Goal: Information Seeking & Learning: Learn about a topic

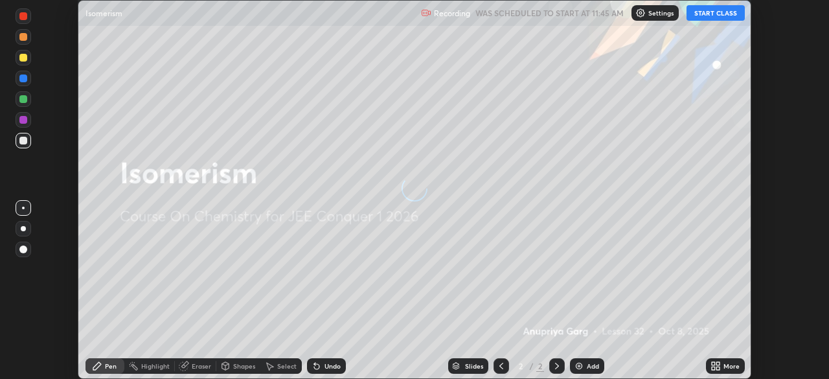
scroll to position [379, 829]
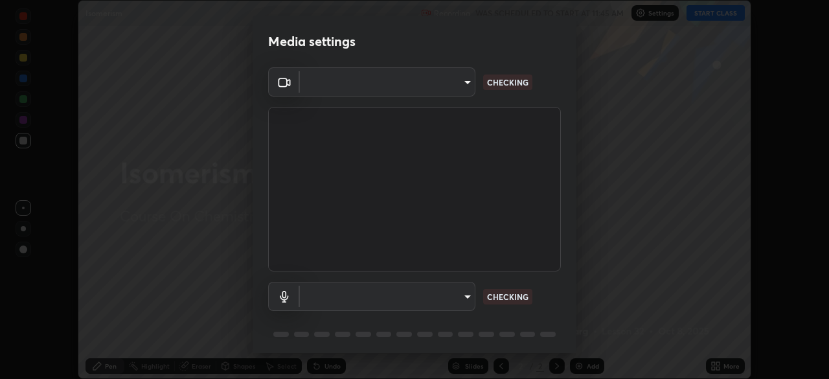
type input "602de966f07612c225d0d734a81bf2b3dfa22a7197a6e355c0b3fff2af0fd9a5"
type input "dcff9dd4a5d8f016058d33b4f376770678f7099c9aa91c8fa1968b471839a167"
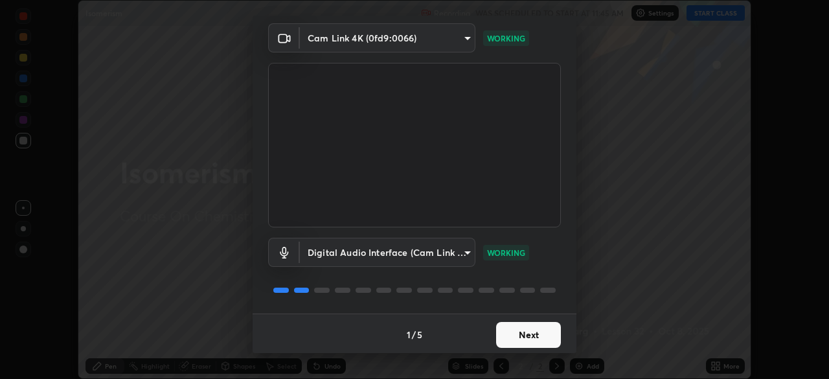
scroll to position [46, 0]
click at [538, 336] on button "Next" at bounding box center [528, 333] width 65 height 26
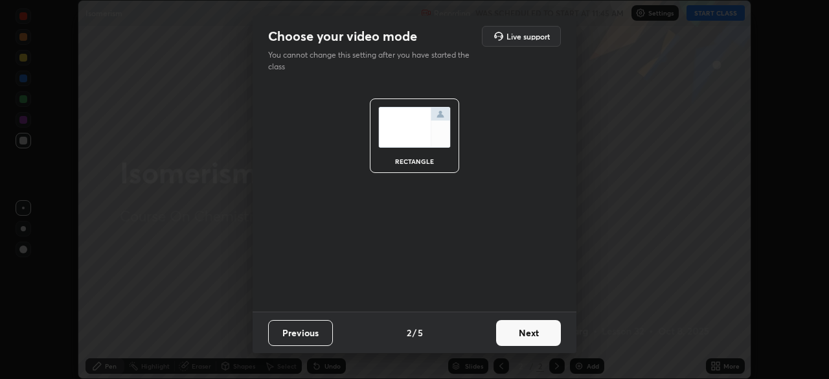
scroll to position [0, 0]
click at [523, 338] on button "Next" at bounding box center [528, 333] width 65 height 26
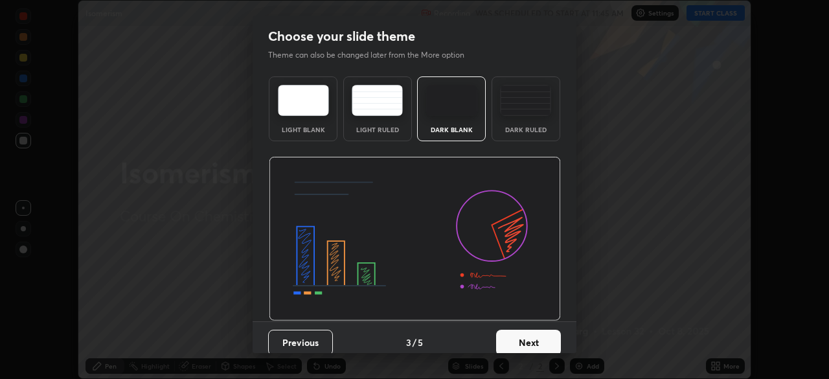
click at [515, 340] on button "Next" at bounding box center [528, 343] width 65 height 26
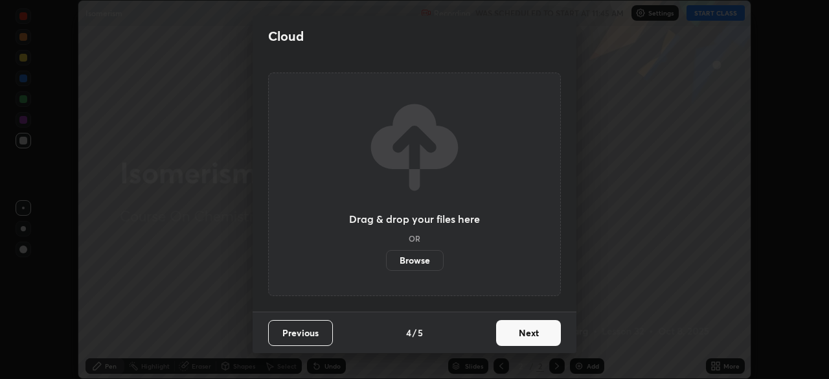
click at [520, 338] on button "Next" at bounding box center [528, 333] width 65 height 26
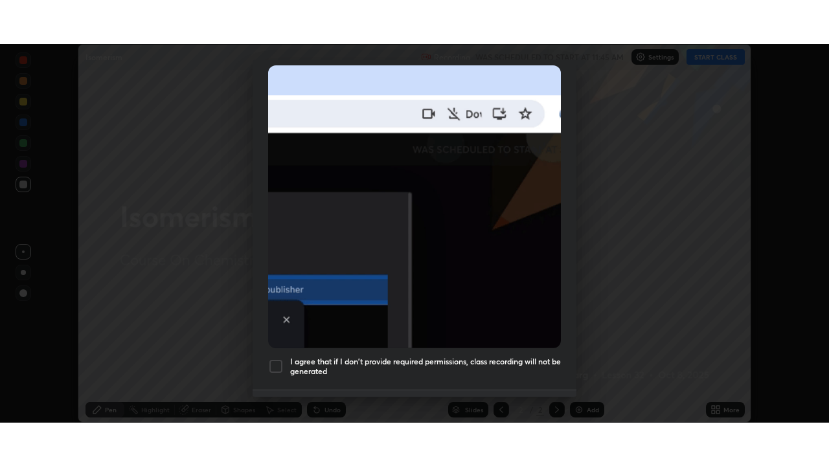
scroll to position [310, 0]
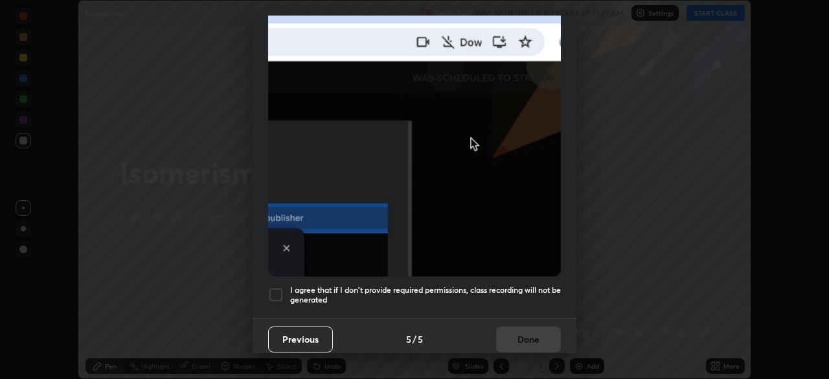
click at [521, 331] on div "Previous 5 / 5 Done" at bounding box center [415, 338] width 324 height 41
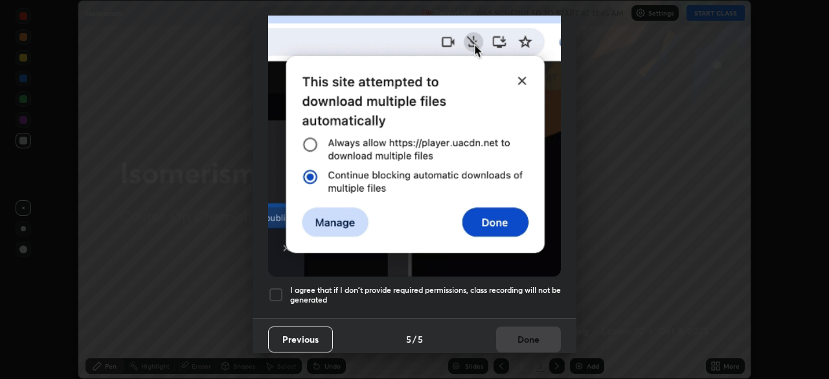
click at [290, 287] on div "I agree that if I don't provide required permissions, class recording will not …" at bounding box center [414, 295] width 293 height 16
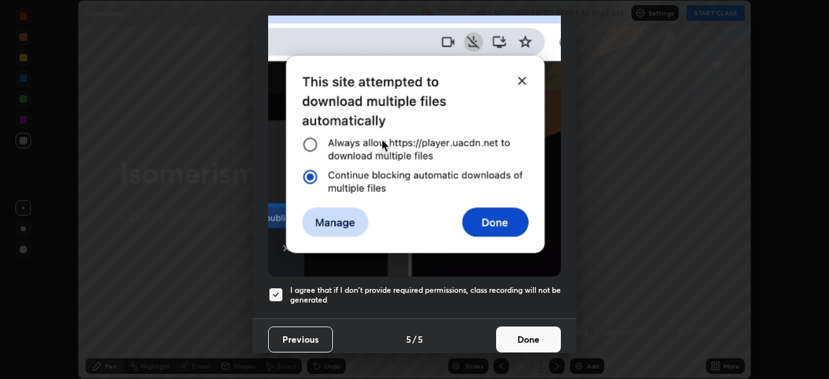
click at [513, 334] on button "Done" at bounding box center [528, 339] width 65 height 26
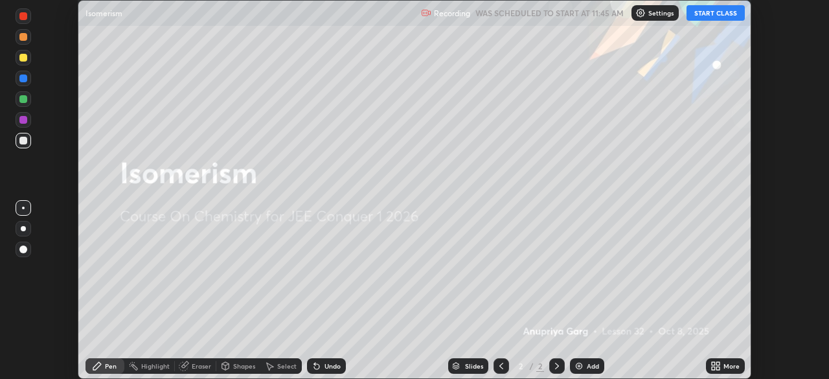
click at [713, 18] on button "START CLASS" at bounding box center [716, 13] width 58 height 16
click at [717, 363] on icon at bounding box center [717, 363] width 3 height 3
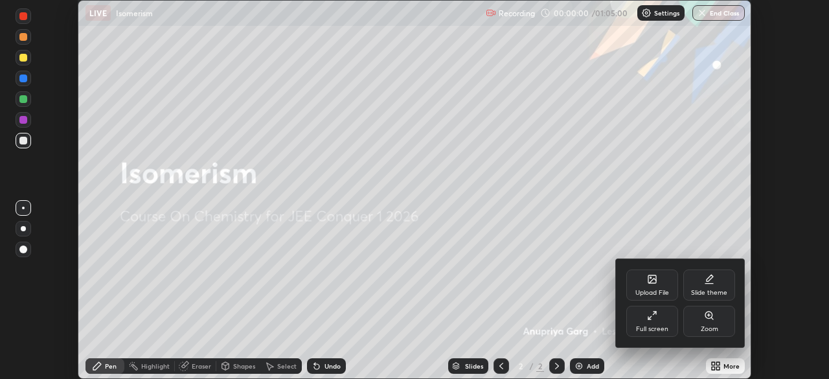
click at [659, 326] on div "Full screen" at bounding box center [652, 329] width 32 height 6
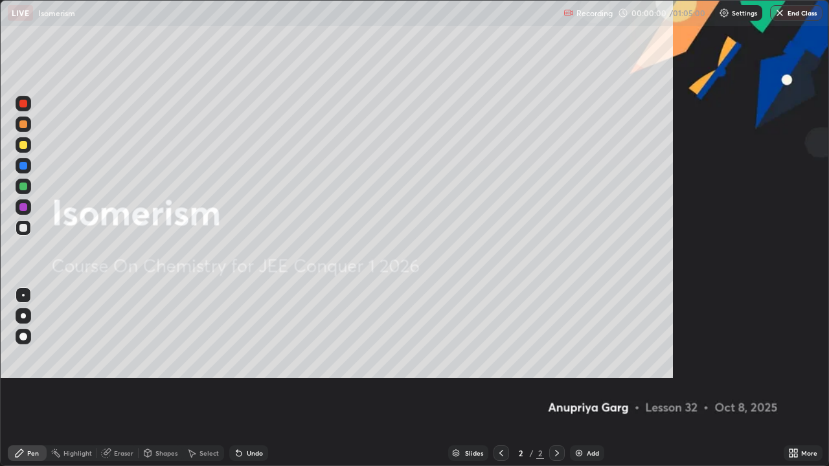
scroll to position [466, 829]
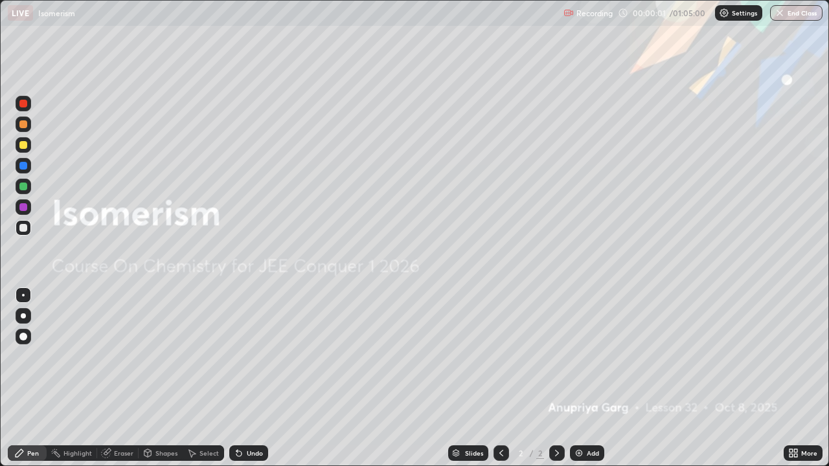
click at [594, 378] on div "Add" at bounding box center [593, 453] width 12 height 6
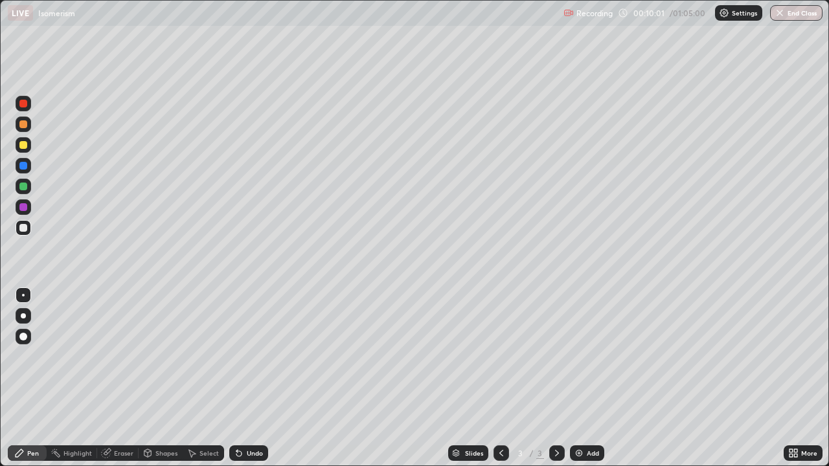
click at [500, 378] on icon at bounding box center [501, 453] width 10 height 10
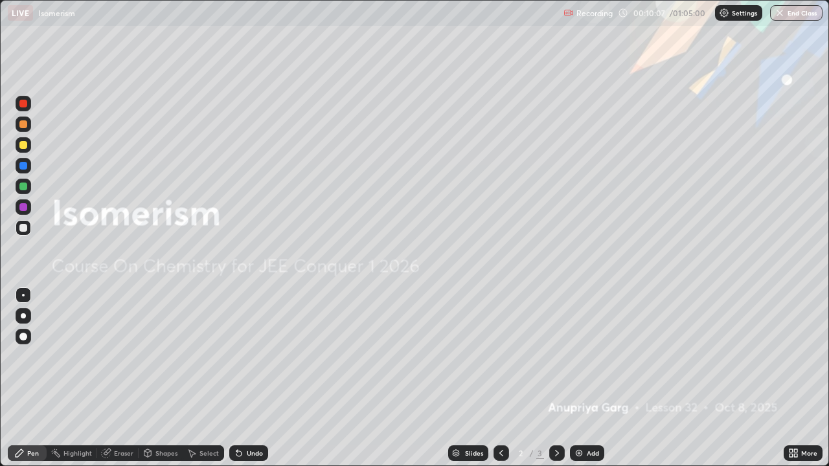
click at [558, 378] on icon at bounding box center [557, 453] width 10 height 10
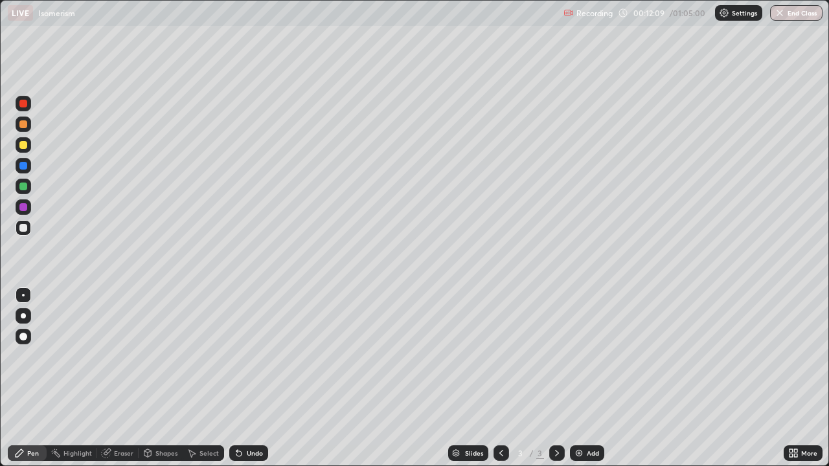
click at [212, 378] on div "Select" at bounding box center [209, 453] width 19 height 6
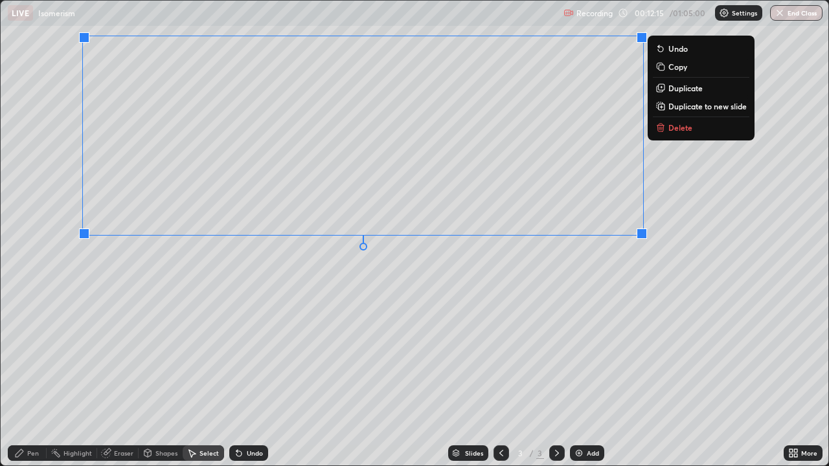
click at [396, 306] on div "0 ° Undo Copy Duplicate Duplicate to new slide Delete" at bounding box center [415, 233] width 828 height 465
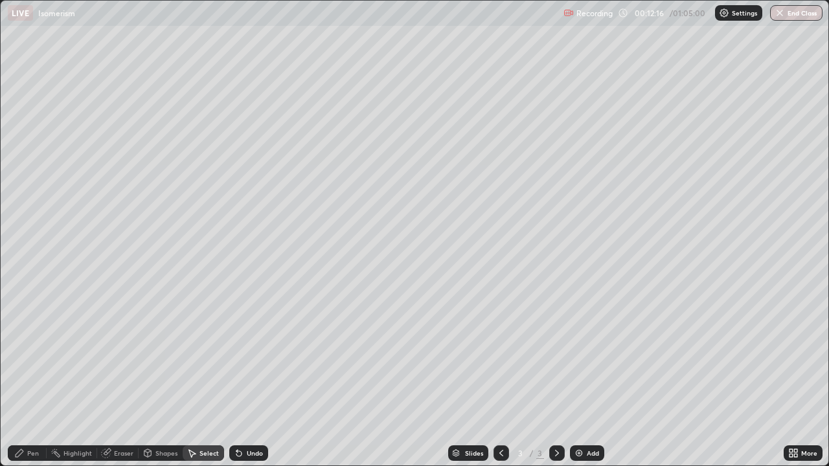
click at [33, 378] on div "Pen" at bounding box center [33, 453] width 12 height 6
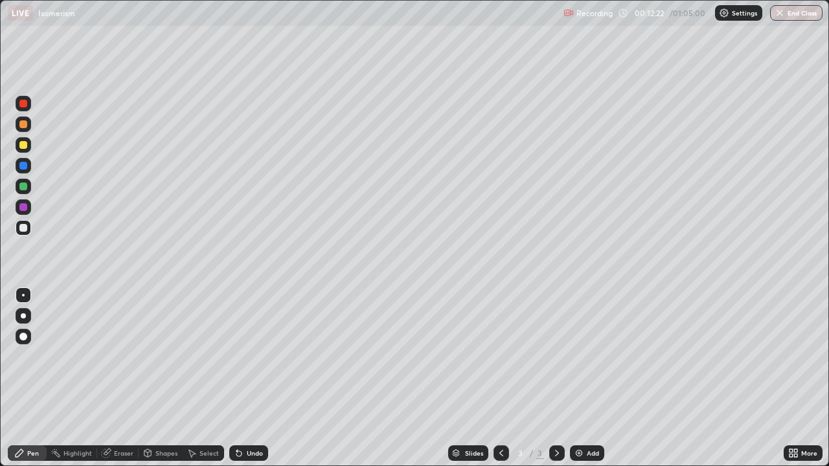
click at [29, 131] on div at bounding box center [24, 124] width 16 height 21
click at [247, 378] on div "Undo" at bounding box center [255, 453] width 16 height 6
click at [131, 378] on div "Eraser" at bounding box center [123, 453] width 19 height 6
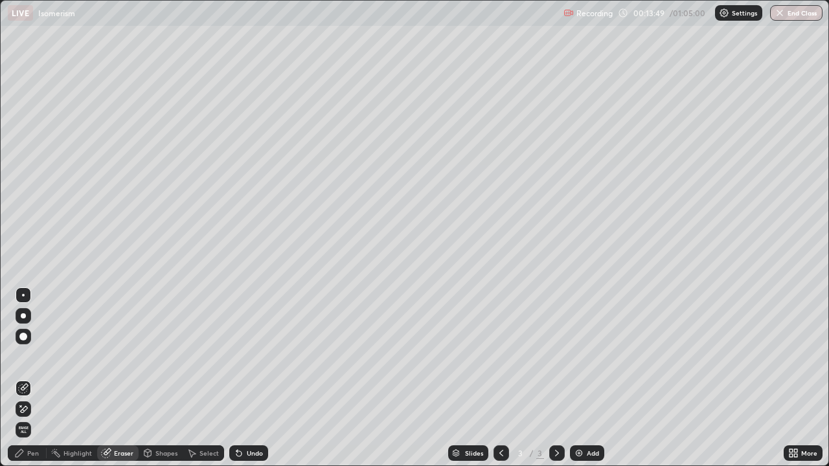
click at [37, 378] on div "Pen" at bounding box center [27, 454] width 39 height 16
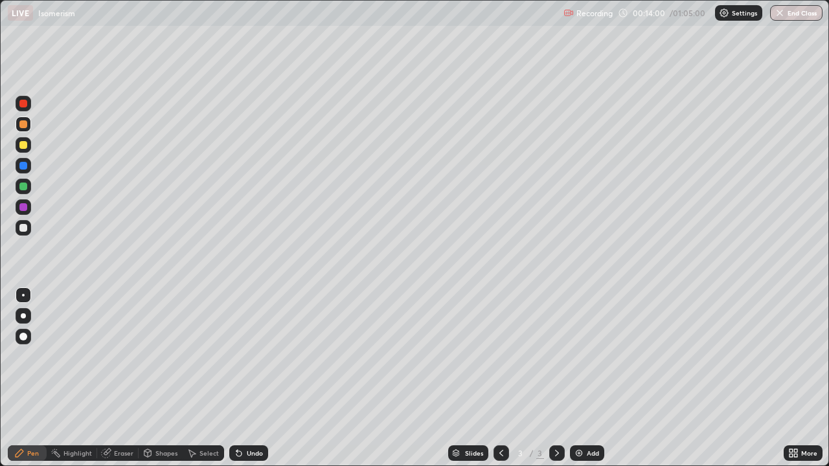
click at [122, 378] on div "Eraser" at bounding box center [123, 453] width 19 height 6
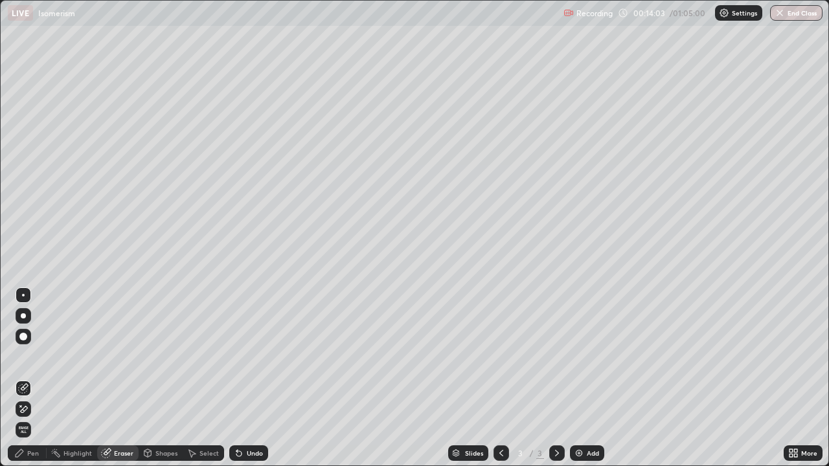
click at [40, 378] on div "Pen" at bounding box center [27, 454] width 39 height 16
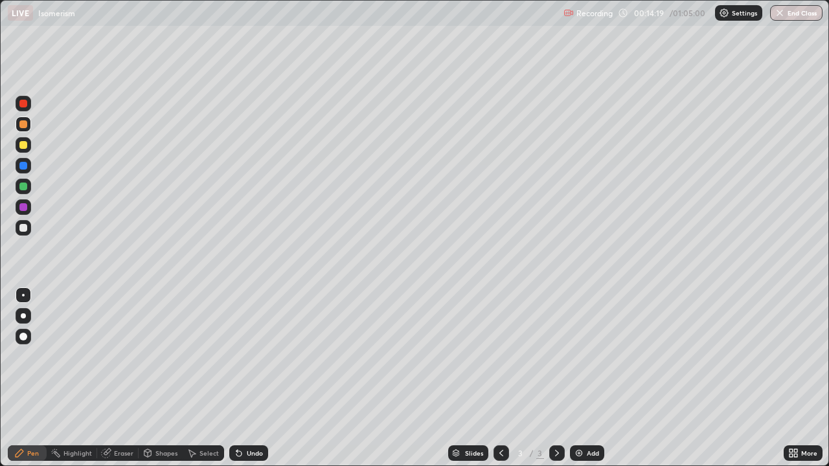
click at [201, 378] on div "Select" at bounding box center [209, 453] width 19 height 6
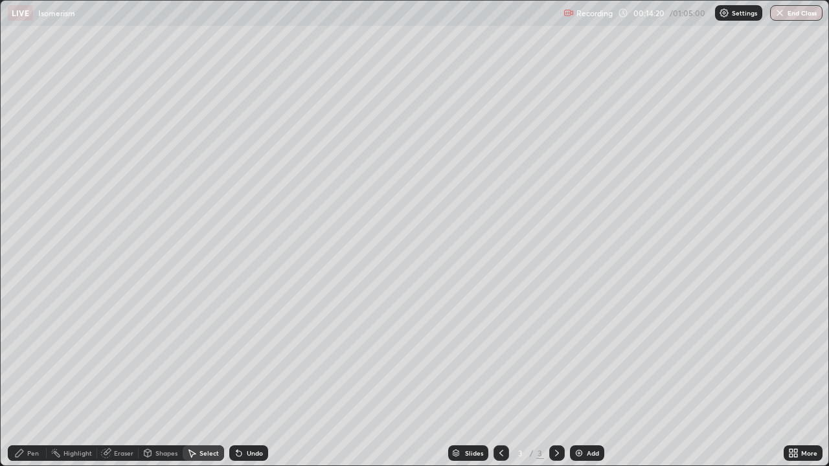
click at [161, 378] on div "Shapes" at bounding box center [166, 453] width 22 height 6
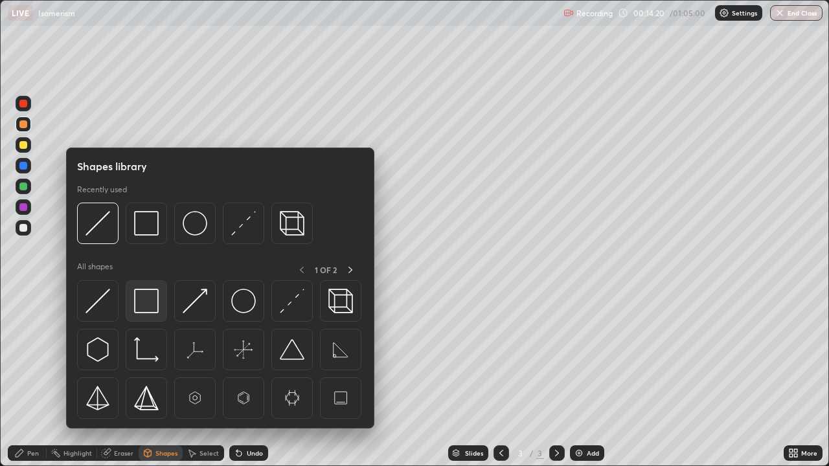
click at [157, 301] on img at bounding box center [146, 301] width 25 height 25
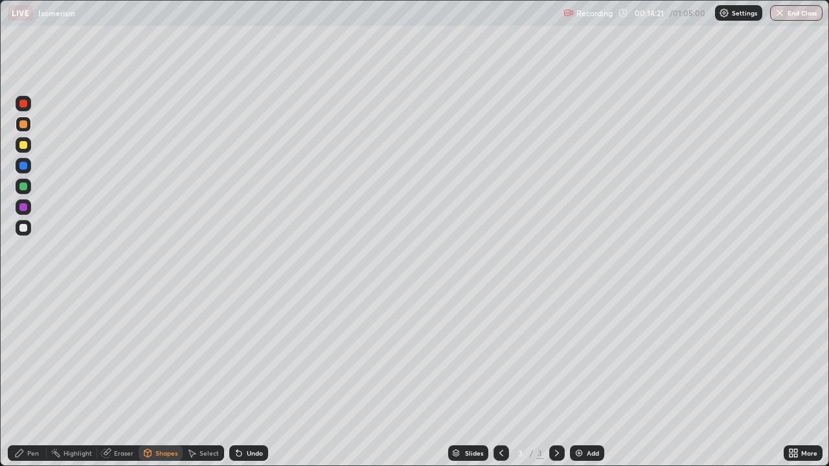
click at [28, 228] on div at bounding box center [24, 228] width 16 height 16
click at [254, 378] on div "Undo" at bounding box center [255, 453] width 16 height 6
click at [255, 378] on div "Undo" at bounding box center [255, 453] width 16 height 6
click at [262, 378] on div "Undo" at bounding box center [248, 454] width 39 height 16
click at [587, 378] on div "Add" at bounding box center [593, 453] width 12 height 6
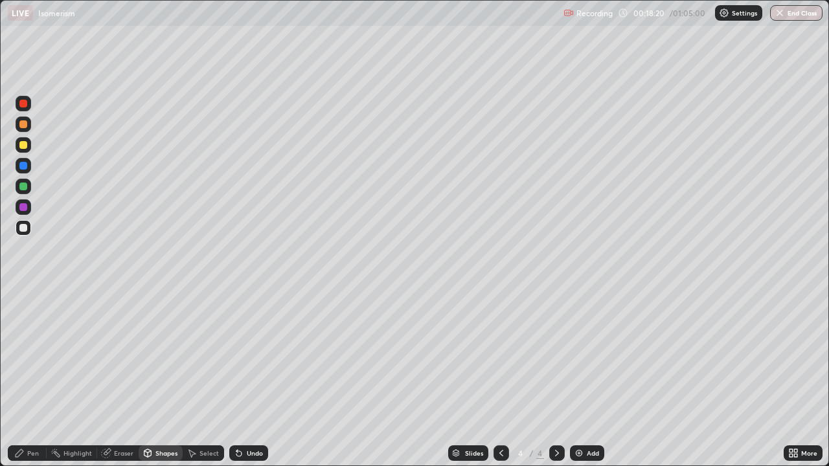
click at [32, 378] on div "Pen" at bounding box center [33, 453] width 12 height 6
click at [247, 378] on div "Undo" at bounding box center [255, 453] width 16 height 6
click at [23, 152] on div at bounding box center [24, 145] width 16 height 16
click at [207, 378] on div "Select" at bounding box center [209, 453] width 19 height 6
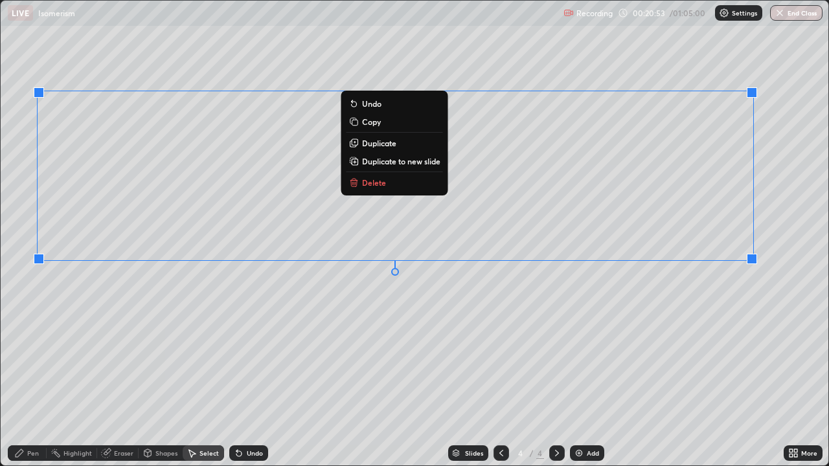
click at [498, 350] on div "0 ° Undo Copy Duplicate Duplicate to new slide Delete" at bounding box center [415, 233] width 828 height 465
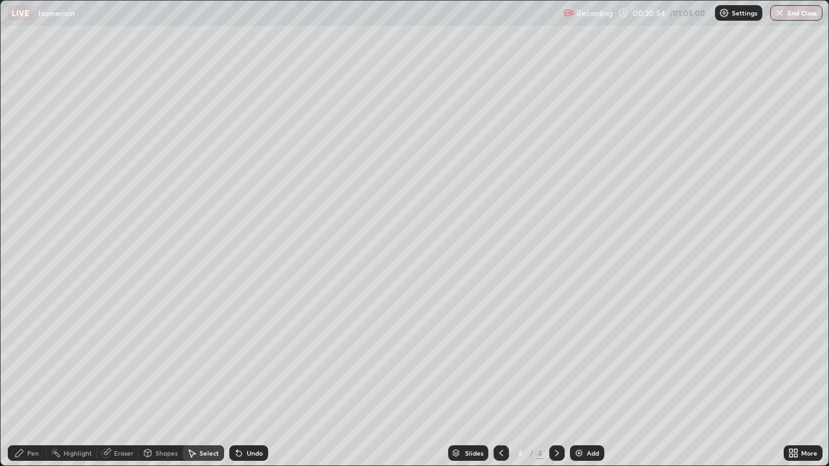
click at [42, 378] on div "Pen" at bounding box center [27, 454] width 39 height 16
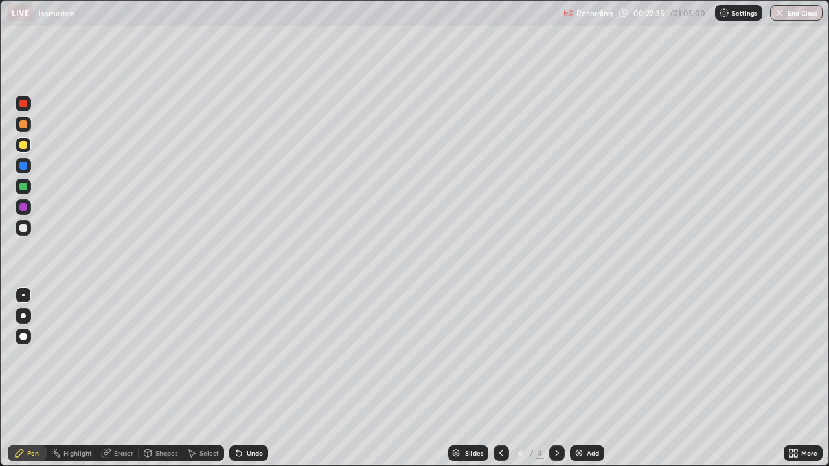
click at [582, 378] on img at bounding box center [579, 453] width 10 height 10
click at [25, 231] on div at bounding box center [23, 228] width 8 height 8
click at [196, 378] on div "Select" at bounding box center [203, 454] width 41 height 16
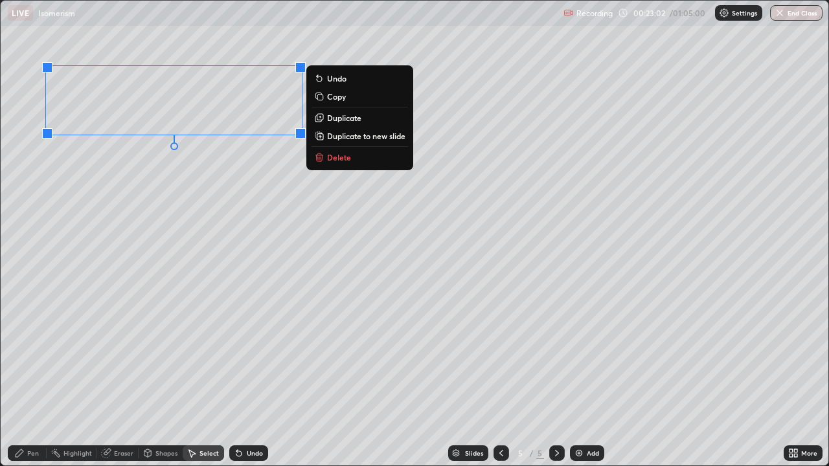
click at [170, 261] on div "0 ° Undo Copy Duplicate Duplicate to new slide Delete" at bounding box center [415, 233] width 828 height 465
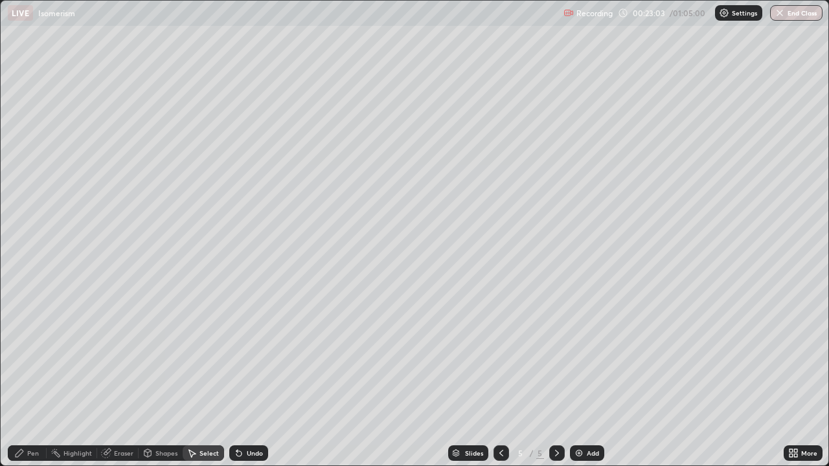
click at [37, 378] on div "Pen" at bounding box center [33, 453] width 12 height 6
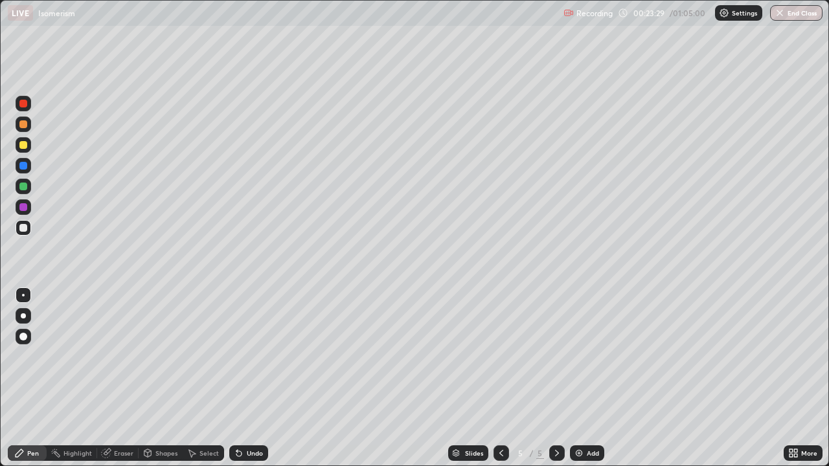
click at [207, 378] on div "Select" at bounding box center [209, 453] width 19 height 6
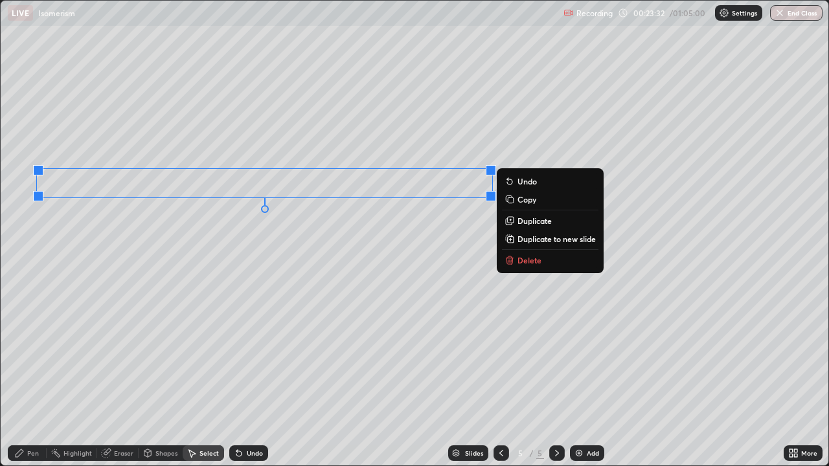
click at [280, 294] on div "0 ° Undo Copy Duplicate Duplicate to new slide Delete" at bounding box center [415, 233] width 828 height 465
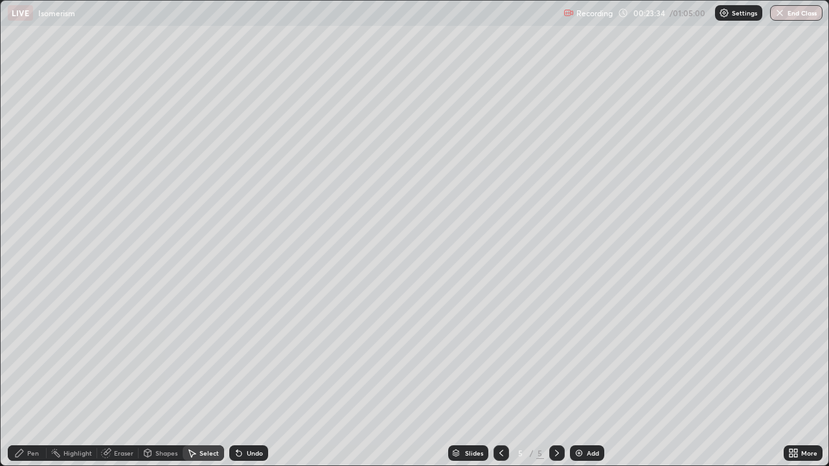
click at [38, 378] on div "Pen" at bounding box center [33, 453] width 12 height 6
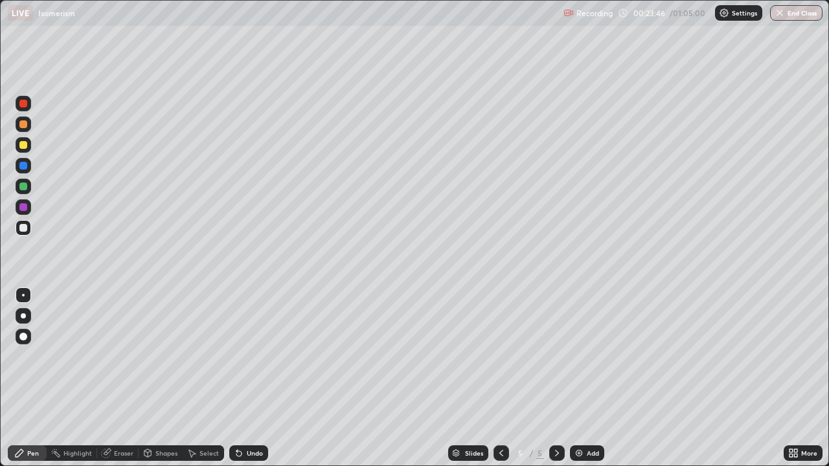
click at [201, 378] on div "Select" at bounding box center [209, 453] width 19 height 6
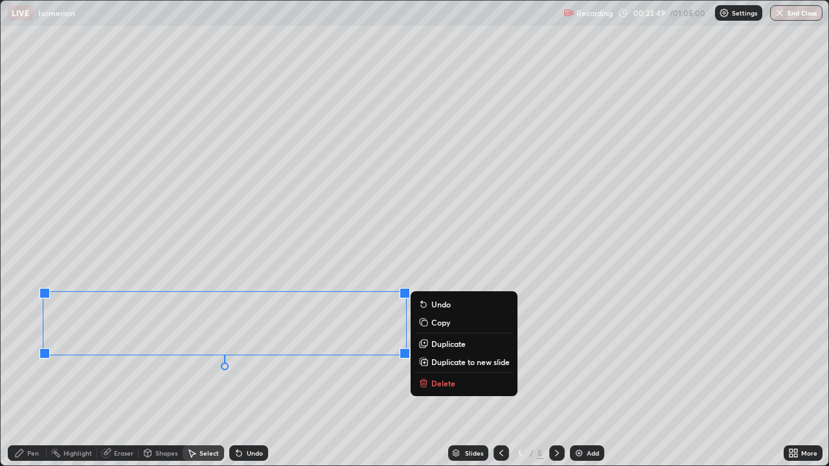
click at [181, 378] on div "0 ° Undo Copy Duplicate Duplicate to new slide Delete" at bounding box center [415, 233] width 828 height 465
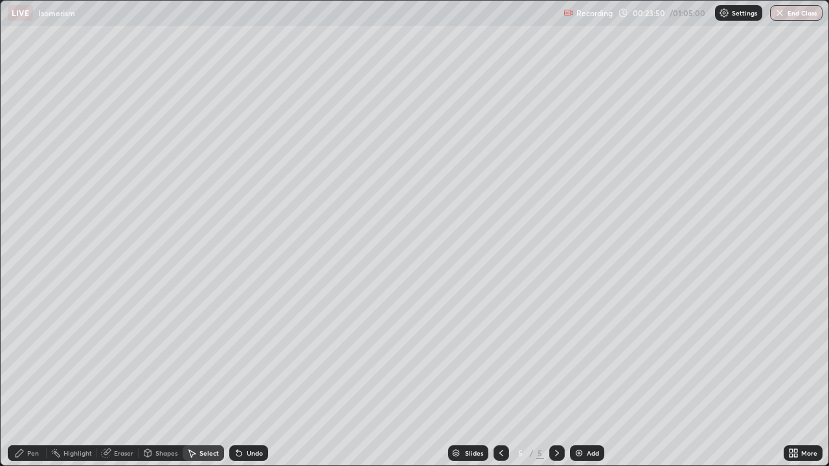
click at [32, 378] on div "Pen" at bounding box center [33, 453] width 12 height 6
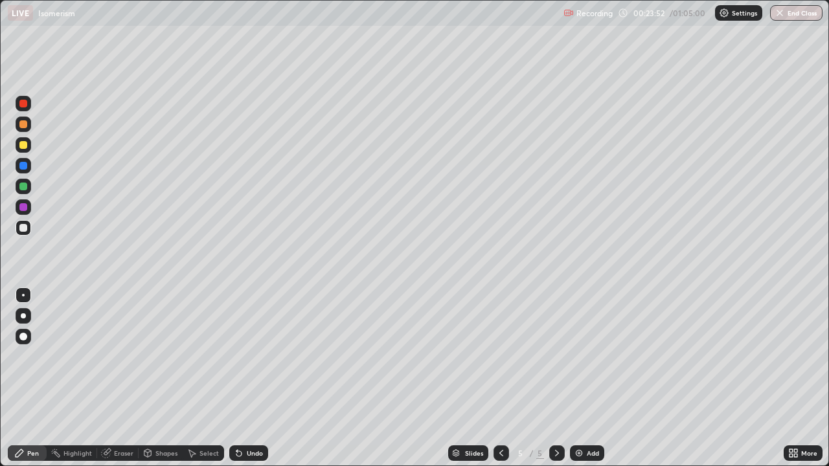
click at [578, 378] on img at bounding box center [579, 453] width 10 height 10
click at [208, 378] on div "Select" at bounding box center [209, 453] width 19 height 6
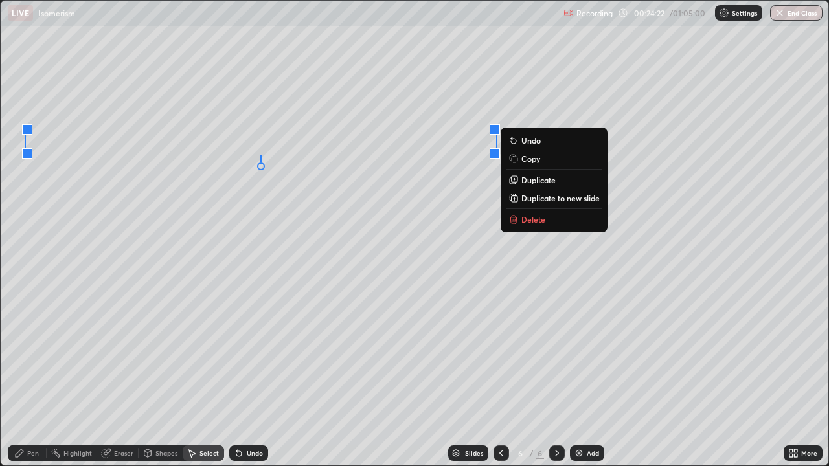
click at [265, 259] on div "0 ° Undo Copy Duplicate Duplicate to new slide Delete" at bounding box center [415, 233] width 828 height 465
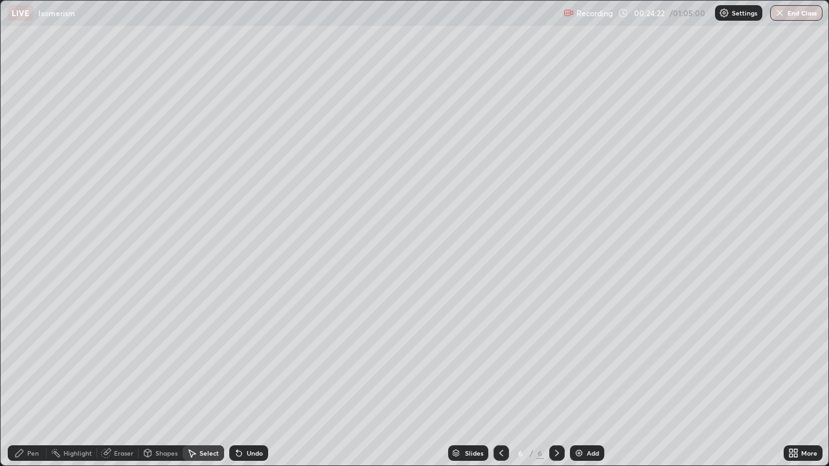
click at [34, 378] on div "Pen" at bounding box center [33, 453] width 12 height 6
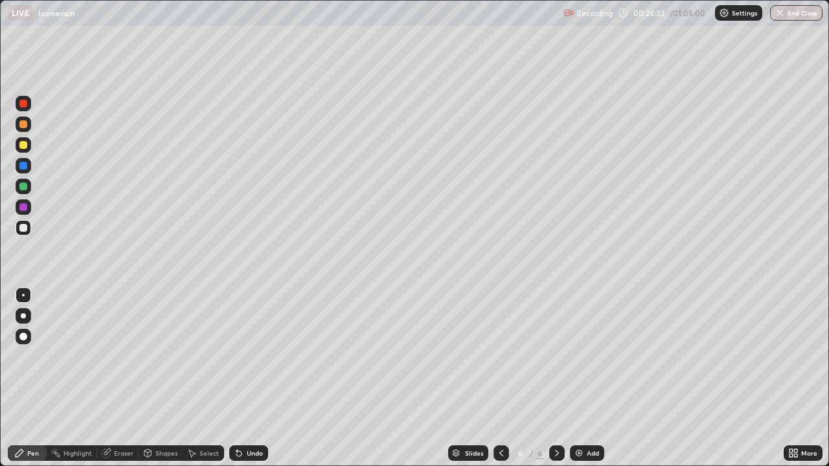
click at [238, 378] on icon at bounding box center [238, 454] width 5 height 5
click at [210, 378] on div "Select" at bounding box center [209, 453] width 19 height 6
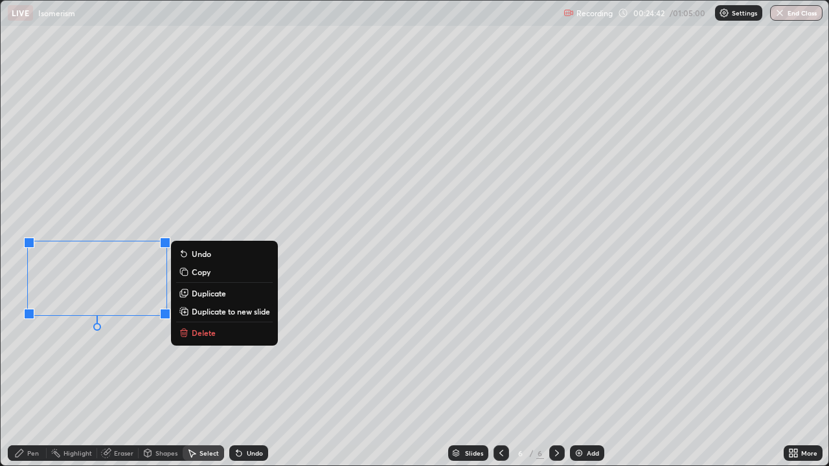
click at [112, 358] on div "0 ° Undo Copy Duplicate Duplicate to new slide Delete" at bounding box center [415, 233] width 828 height 465
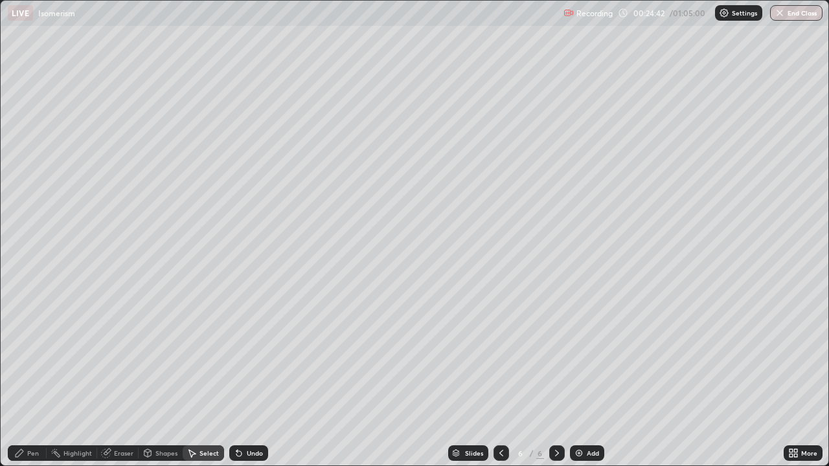
click at [31, 378] on div "Pen" at bounding box center [33, 453] width 12 height 6
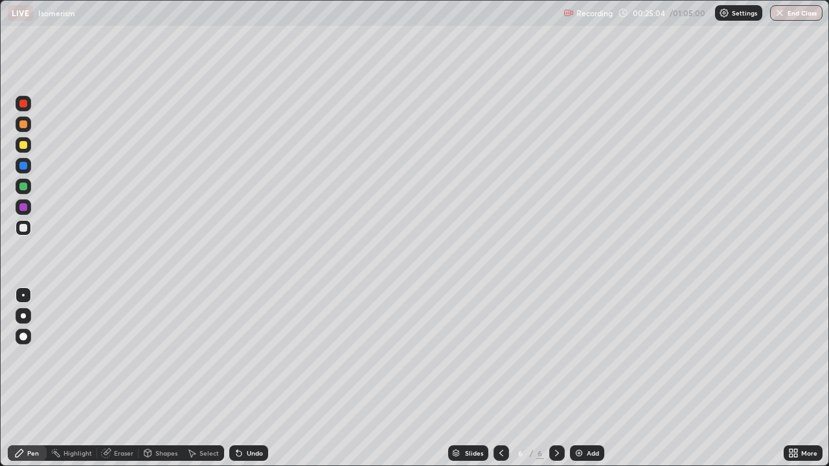
click at [494, 378] on div at bounding box center [502, 454] width 16 height 16
click at [556, 378] on icon at bounding box center [557, 453] width 4 height 6
click at [582, 378] on img at bounding box center [579, 453] width 10 height 10
click at [210, 378] on div "Select" at bounding box center [209, 453] width 19 height 6
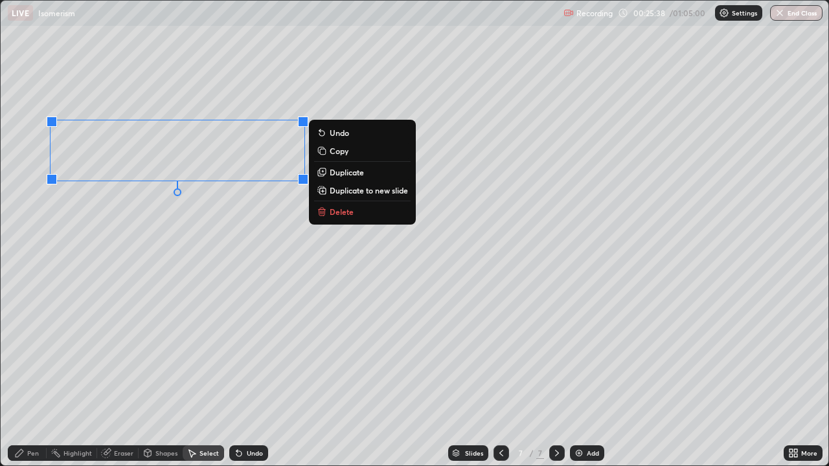
click at [173, 277] on div "0 ° Undo Copy Duplicate Duplicate to new slide Delete" at bounding box center [415, 233] width 828 height 465
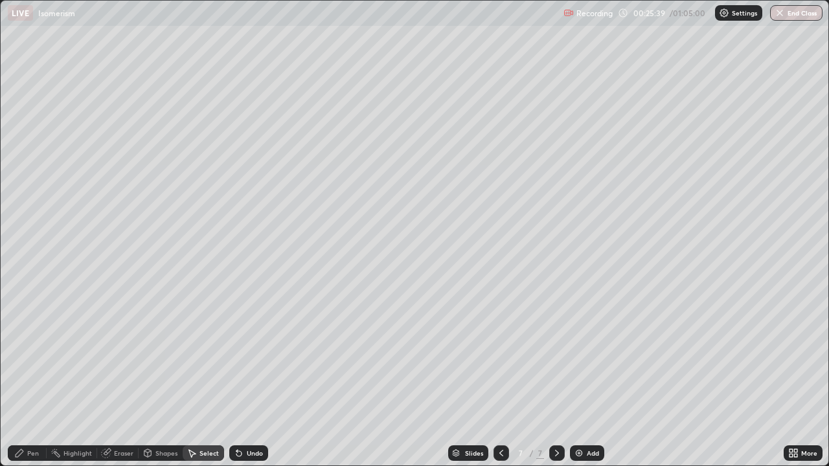
click at [32, 378] on div "Pen" at bounding box center [27, 454] width 39 height 16
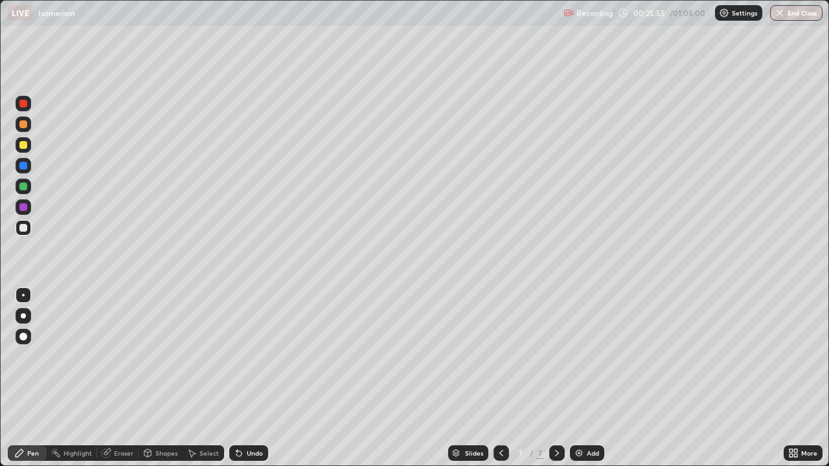
click at [209, 378] on div "Select" at bounding box center [209, 453] width 19 height 6
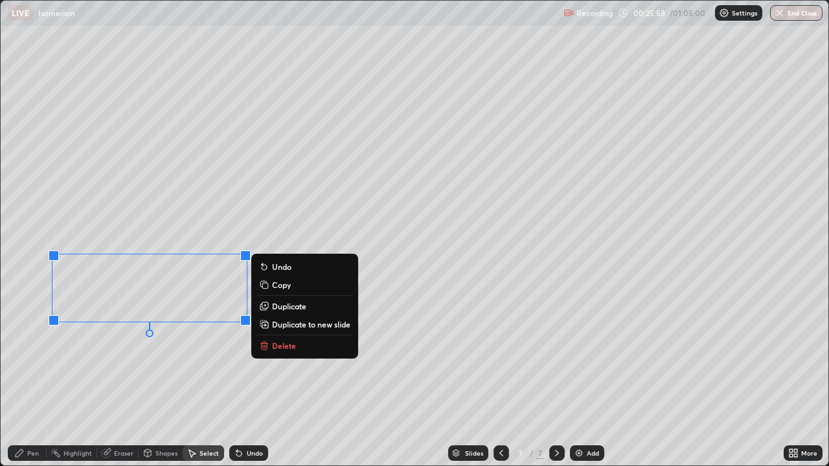
click at [166, 370] on div "0 ° Undo Copy Duplicate Duplicate to new slide Delete" at bounding box center [415, 233] width 828 height 465
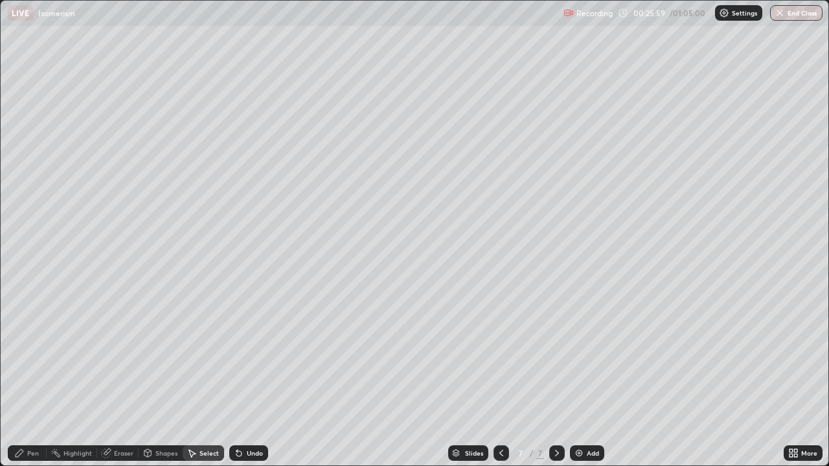
click at [40, 378] on div "Pen" at bounding box center [27, 454] width 39 height 16
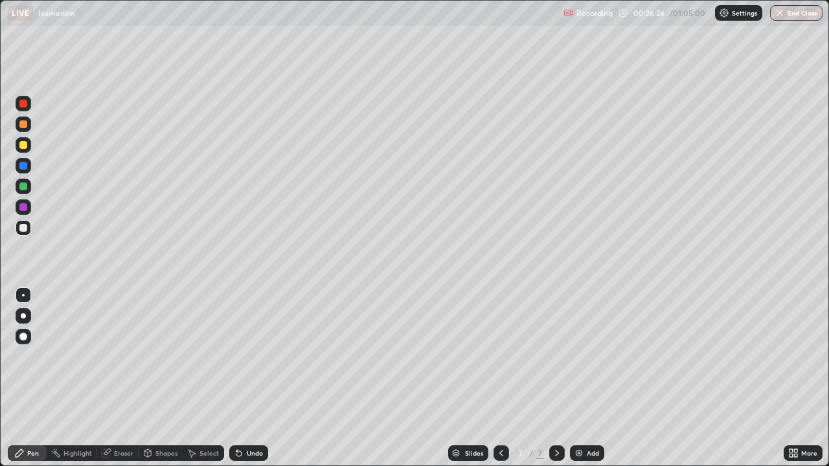
click at [250, 378] on div "Undo" at bounding box center [255, 453] width 16 height 6
click at [498, 378] on icon at bounding box center [501, 453] width 10 height 10
click at [499, 378] on icon at bounding box center [501, 453] width 10 height 10
click at [507, 378] on div at bounding box center [502, 454] width 16 height 16
click at [562, 378] on div at bounding box center [557, 454] width 16 height 16
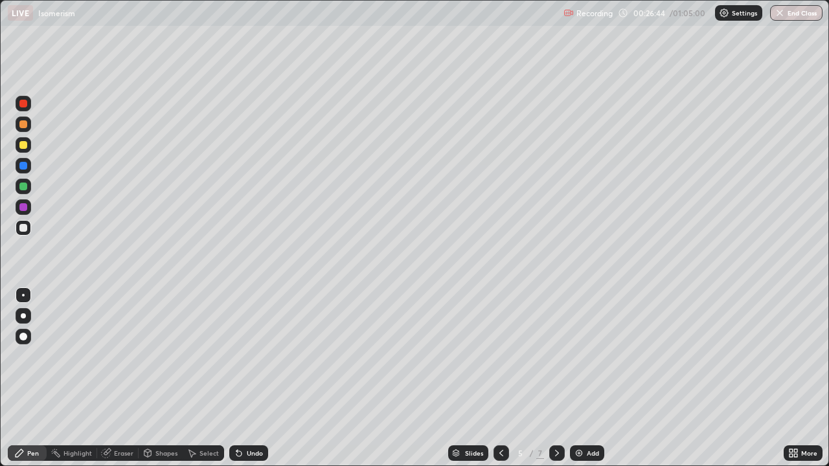
click at [556, 378] on icon at bounding box center [557, 453] width 10 height 10
click at [555, 378] on icon at bounding box center [557, 453] width 10 height 10
click at [501, 378] on icon at bounding box center [501, 453] width 10 height 10
click at [515, 378] on div "6" at bounding box center [520, 454] width 13 height 8
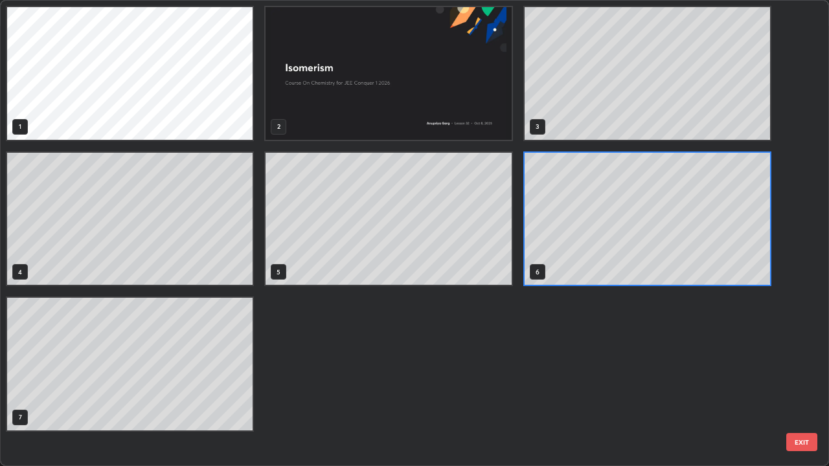
scroll to position [461, 821]
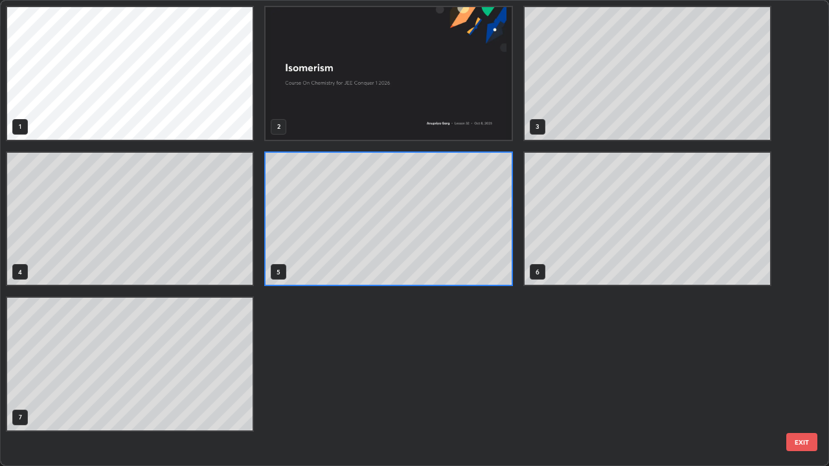
click at [794, 378] on button "EXIT" at bounding box center [801, 442] width 31 height 18
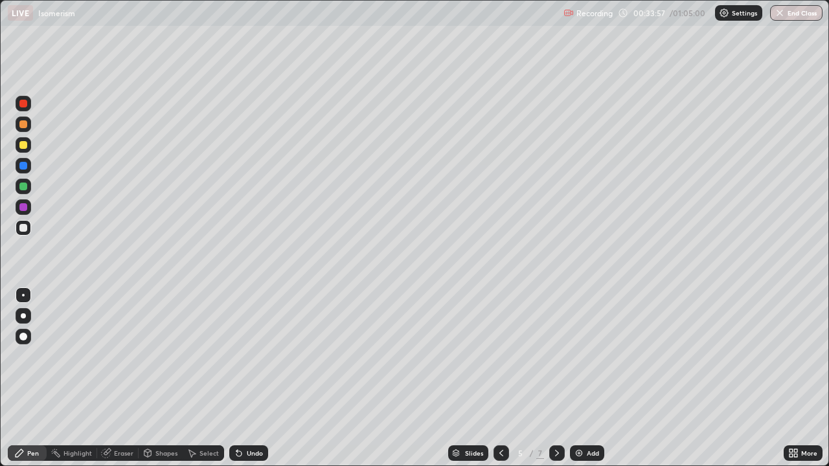
click at [27, 172] on div at bounding box center [24, 166] width 16 height 16
click at [22, 194] on div at bounding box center [24, 187] width 16 height 16
click at [554, 378] on icon at bounding box center [557, 453] width 10 height 10
click at [128, 378] on div "Eraser" at bounding box center [123, 453] width 19 height 6
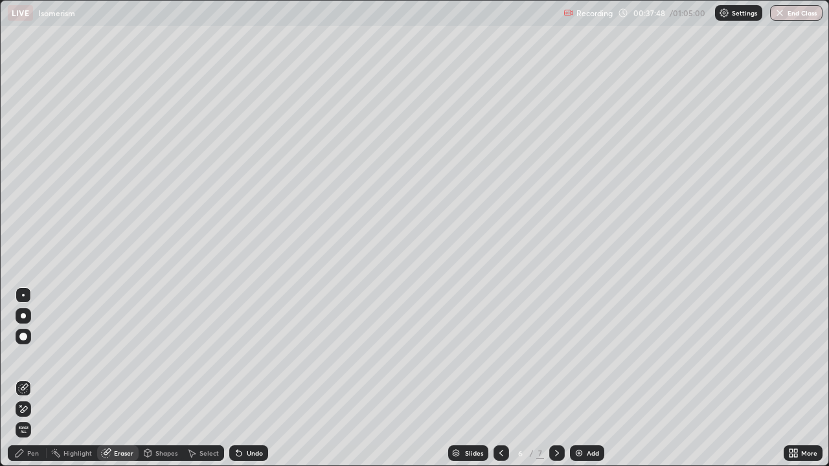
click at [33, 378] on div "Pen" at bounding box center [33, 453] width 12 height 6
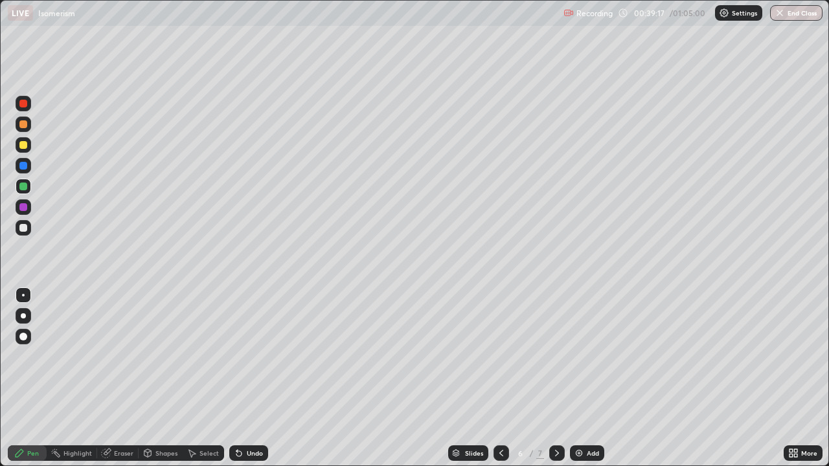
click at [114, 378] on div "Eraser" at bounding box center [123, 453] width 19 height 6
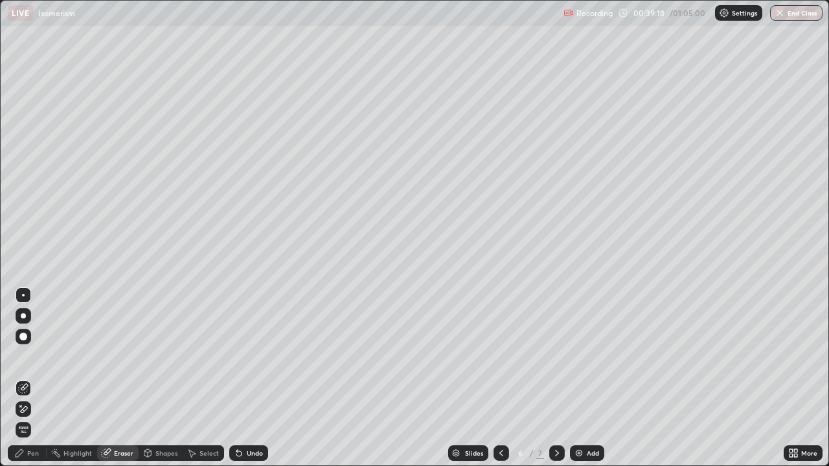
click at [32, 378] on div "Pen" at bounding box center [33, 453] width 12 height 6
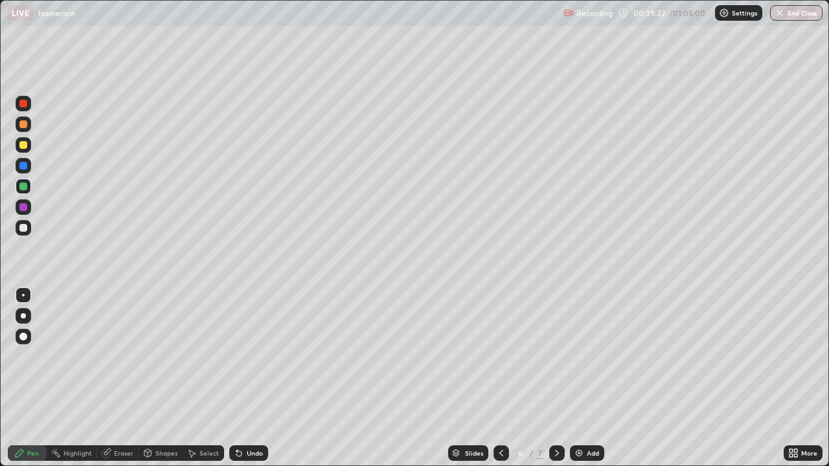
click at [23, 123] on div at bounding box center [23, 124] width 8 height 8
click at [114, 378] on div "Eraser" at bounding box center [123, 453] width 19 height 6
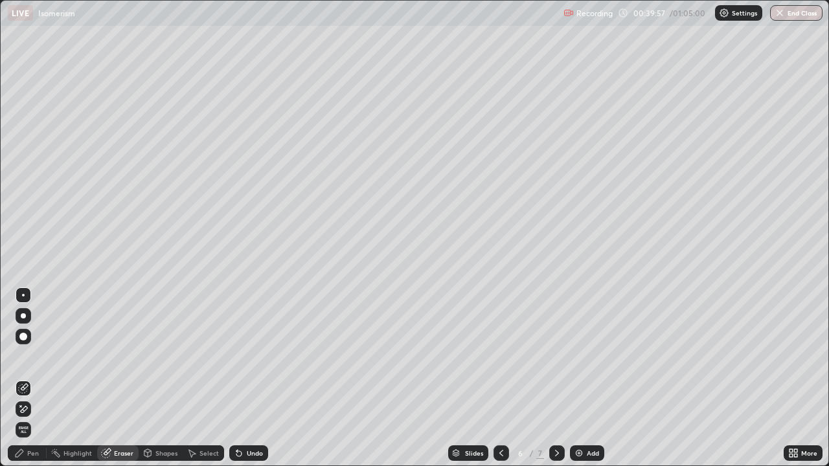
click at [30, 378] on div "Pen" at bounding box center [33, 453] width 12 height 6
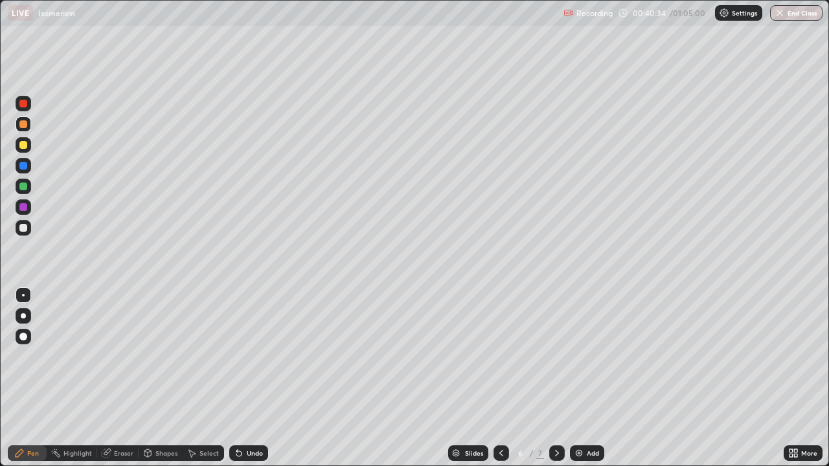
click at [559, 378] on div at bounding box center [557, 454] width 16 height 16
click at [498, 378] on icon at bounding box center [501, 453] width 10 height 10
click at [509, 378] on div "6 / 7" at bounding box center [529, 454] width 71 height 26
click at [505, 378] on div at bounding box center [502, 454] width 16 height 16
click at [123, 378] on div "Eraser" at bounding box center [123, 453] width 19 height 6
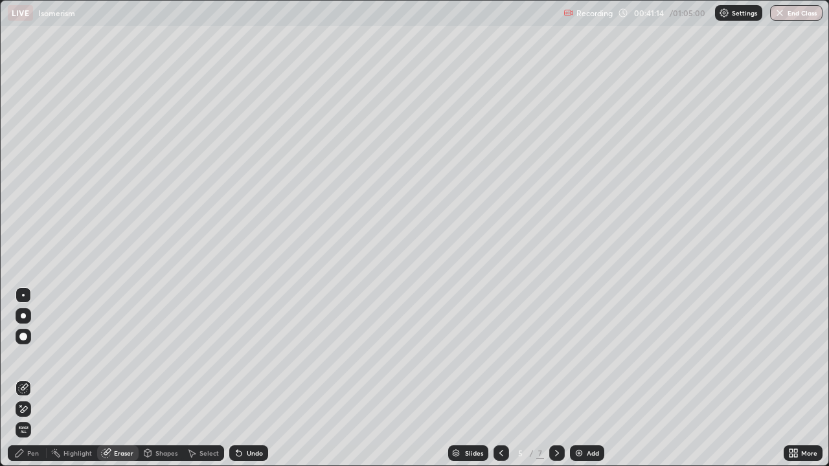
click at [34, 378] on div "Pen" at bounding box center [33, 453] width 12 height 6
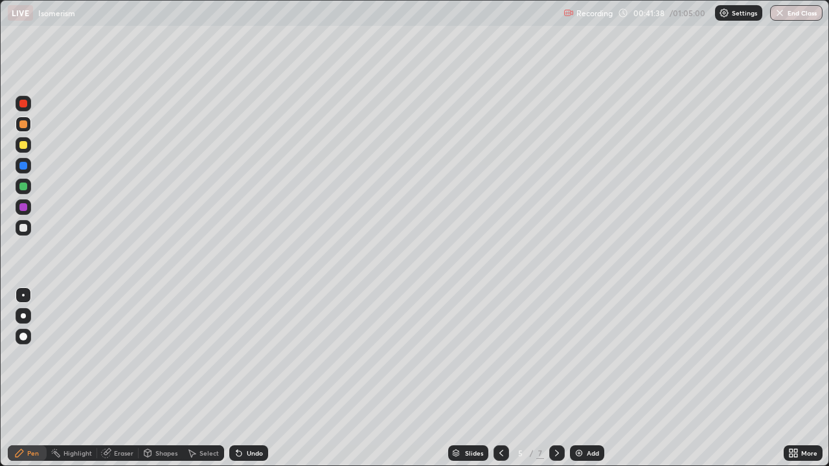
click at [556, 378] on icon at bounding box center [557, 453] width 10 height 10
click at [555, 378] on icon at bounding box center [557, 453] width 4 height 6
click at [126, 378] on div "Eraser" at bounding box center [123, 453] width 19 height 6
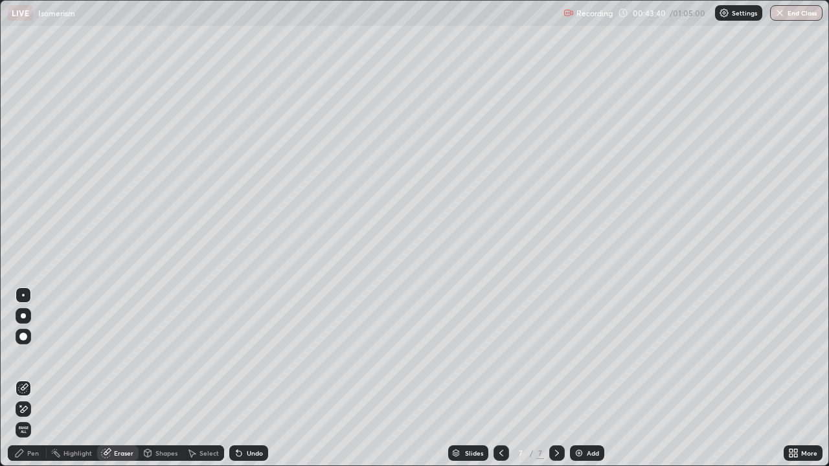
click at [31, 378] on div "Pen" at bounding box center [33, 453] width 12 height 6
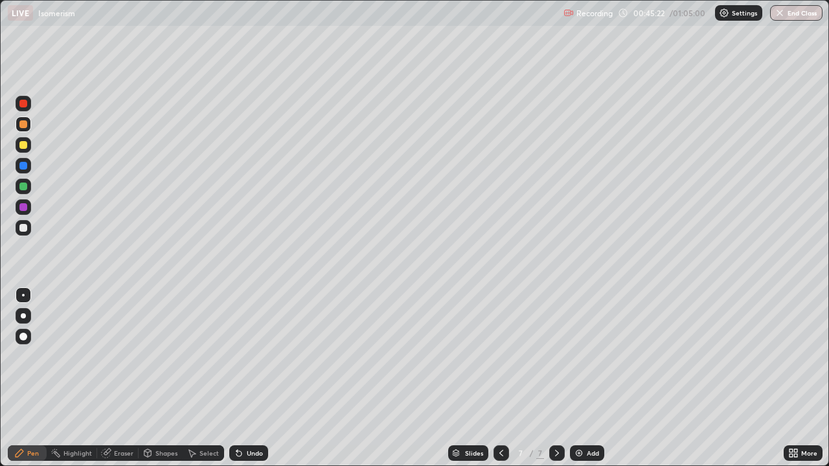
click at [501, 378] on icon at bounding box center [501, 453] width 10 height 10
click at [496, 378] on div at bounding box center [502, 454] width 16 height 16
click at [552, 378] on icon at bounding box center [557, 453] width 10 height 10
click at [547, 378] on div "6 / 7" at bounding box center [529, 454] width 71 height 26
click at [552, 378] on icon at bounding box center [557, 453] width 10 height 10
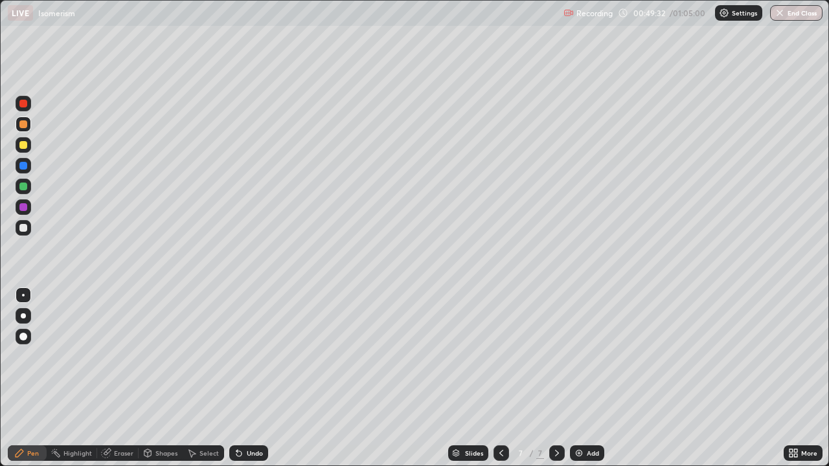
click at [28, 152] on div at bounding box center [24, 145] width 16 height 21
click at [496, 378] on icon at bounding box center [501, 453] width 10 height 10
click at [494, 378] on div at bounding box center [502, 454] width 16 height 16
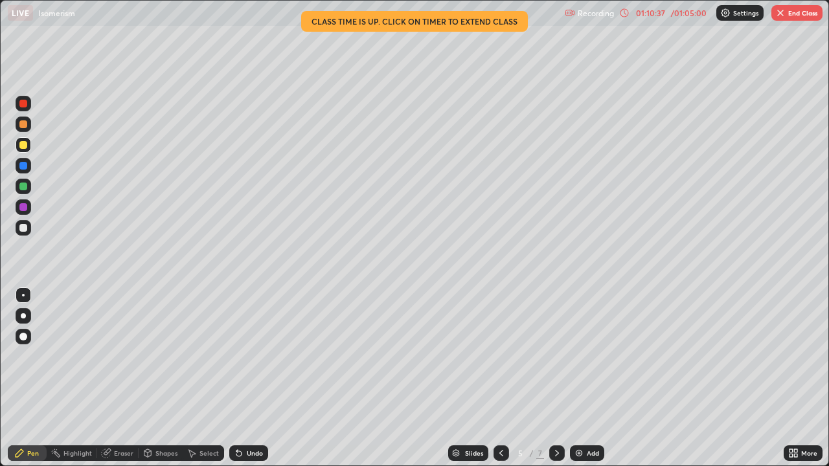
click at [799, 16] on button "End Class" at bounding box center [797, 13] width 51 height 16
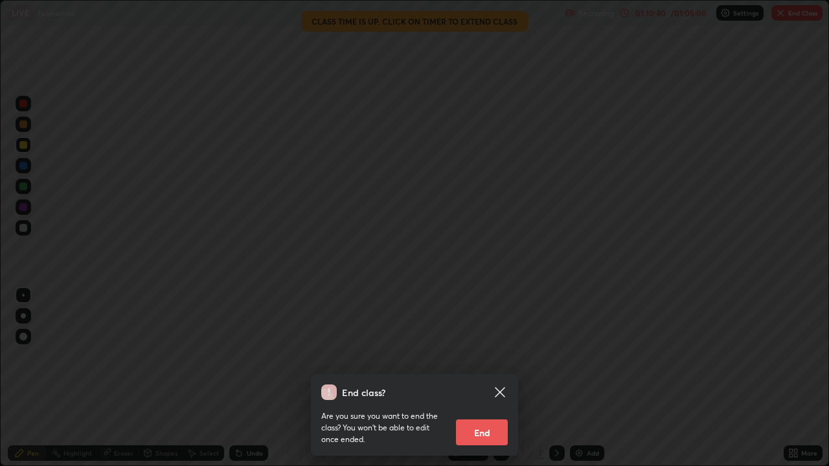
click at [484, 378] on button "End" at bounding box center [482, 433] width 52 height 26
